Goal: Find specific page/section: Find specific page/section

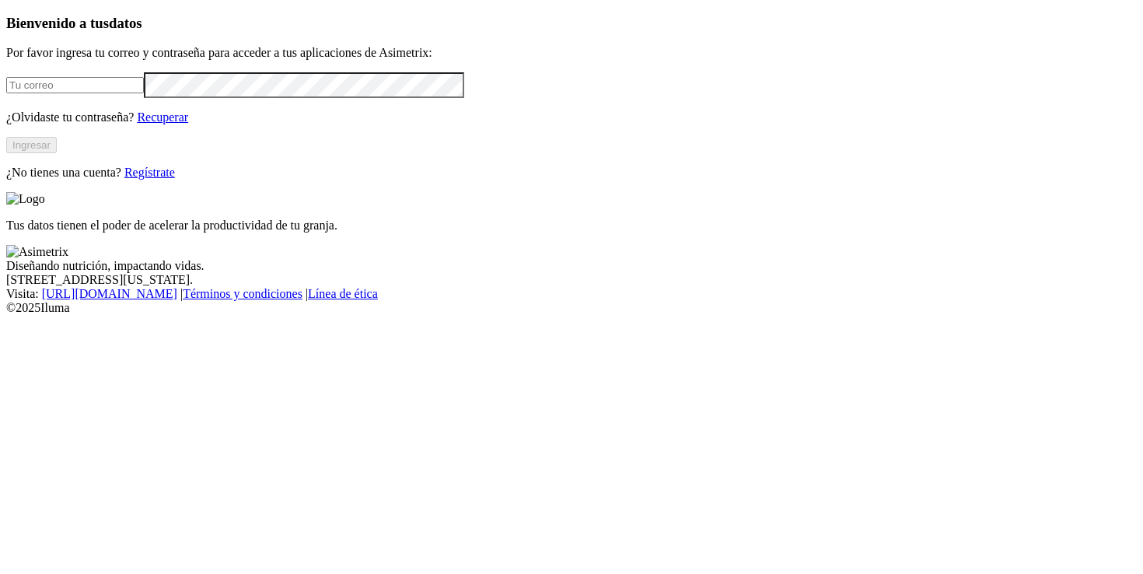
click at [144, 93] on input "email" at bounding box center [75, 85] width 138 height 16
type input "[PERSON_NAME][EMAIL_ADDRESS][PERSON_NAME][DOMAIN_NAME]"
click at [57, 153] on button "Ingresar" at bounding box center [31, 145] width 51 height 16
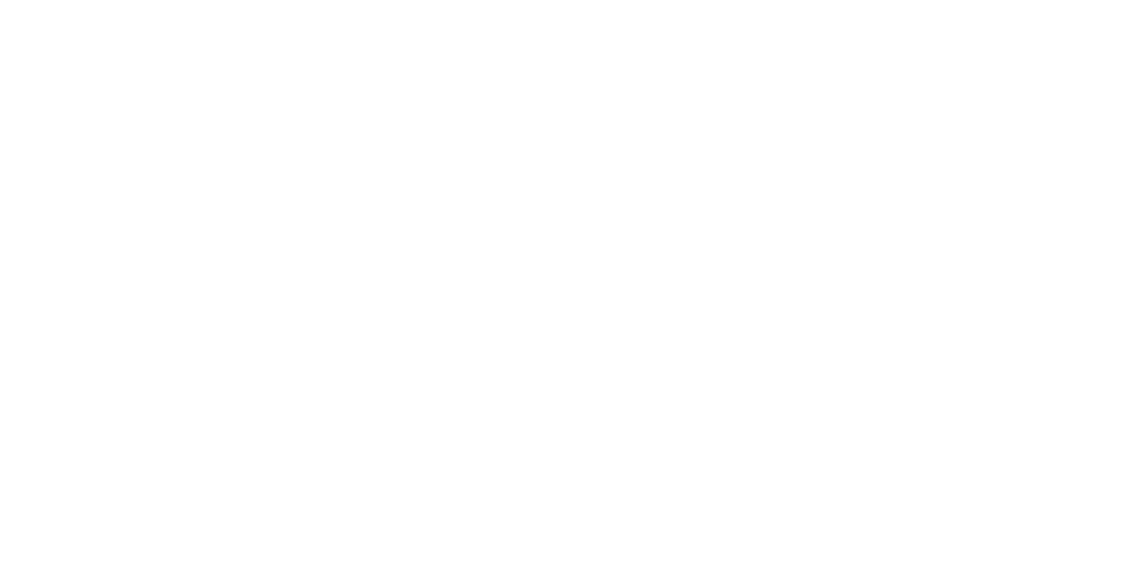
type input "alu"
drag, startPoint x: 271, startPoint y: 198, endPoint x: 288, endPoint y: 157, distance: 44.6
